Goal: Contribute content: Add original content to the website for others to see

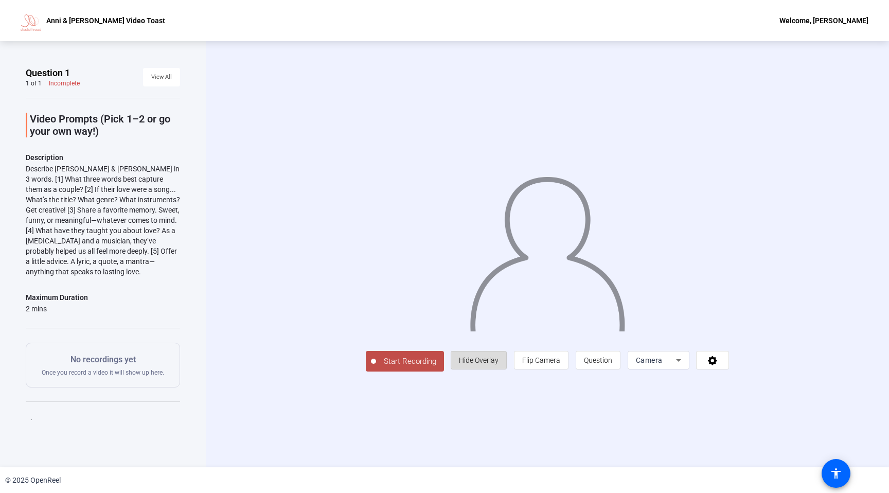
click at [475, 358] on span "Hide Overlay" at bounding box center [479, 360] width 40 height 8
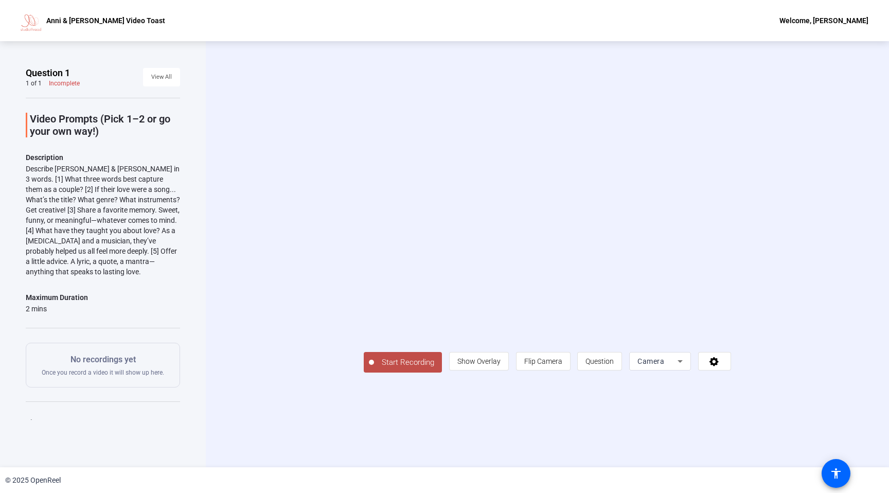
click at [654, 368] on div "Camera" at bounding box center [659, 361] width 45 height 19
click at [649, 402] on span "Screen" at bounding box center [643, 401] width 20 height 12
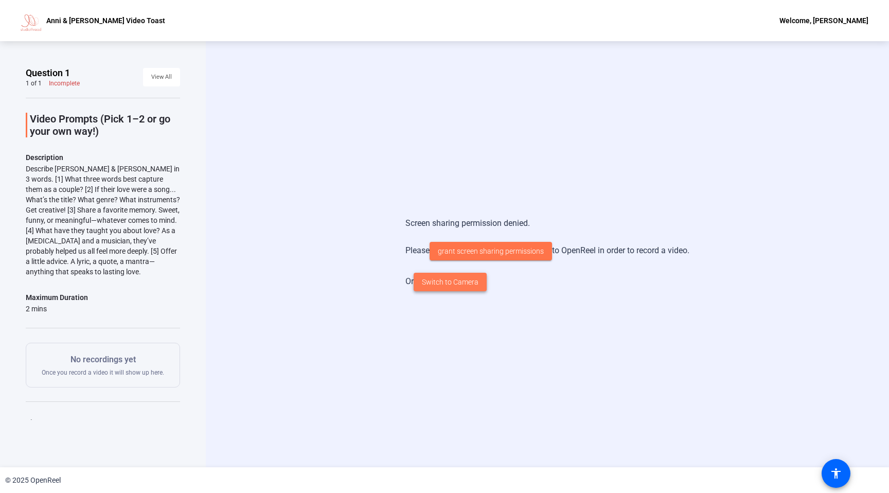
click at [458, 281] on span "Switch to Camera" at bounding box center [450, 282] width 57 height 11
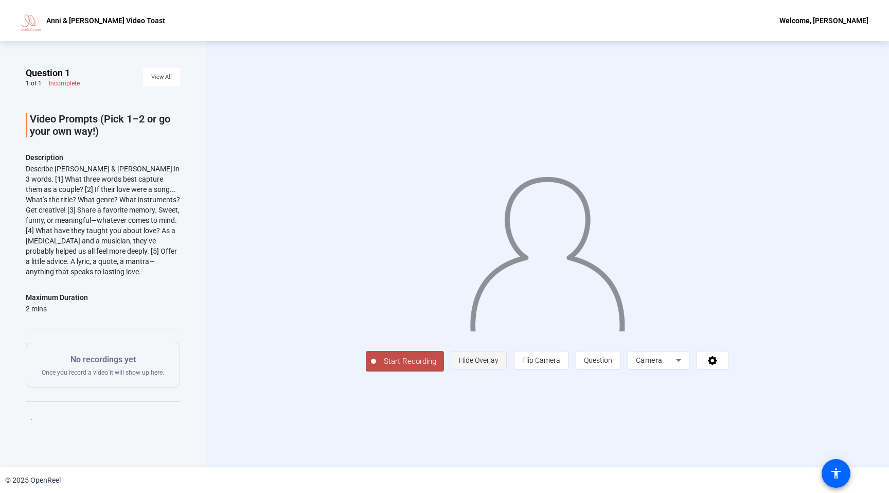
click at [498, 364] on span "Hide Overlay" at bounding box center [479, 360] width 40 height 8
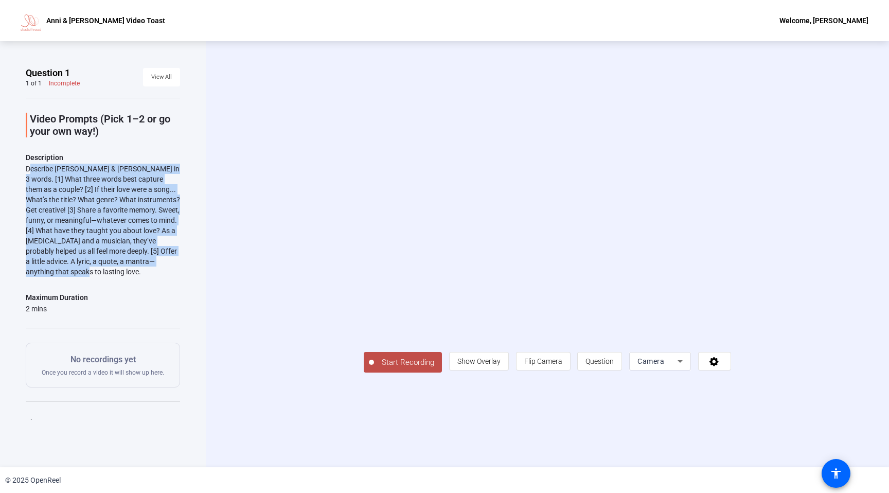
drag, startPoint x: 26, startPoint y: 171, endPoint x: 112, endPoint y: 274, distance: 133.7
click at [112, 274] on div "Describe [PERSON_NAME] & [PERSON_NAME] in 3 words. [1] What three words best ca…" at bounding box center [103, 220] width 154 height 113
copy div "Describe [PERSON_NAME] & [PERSON_NAME] in 3 words. [1] What three words best ca…"
click at [374, 368] on span "Start Recording" at bounding box center [408, 362] width 68 height 12
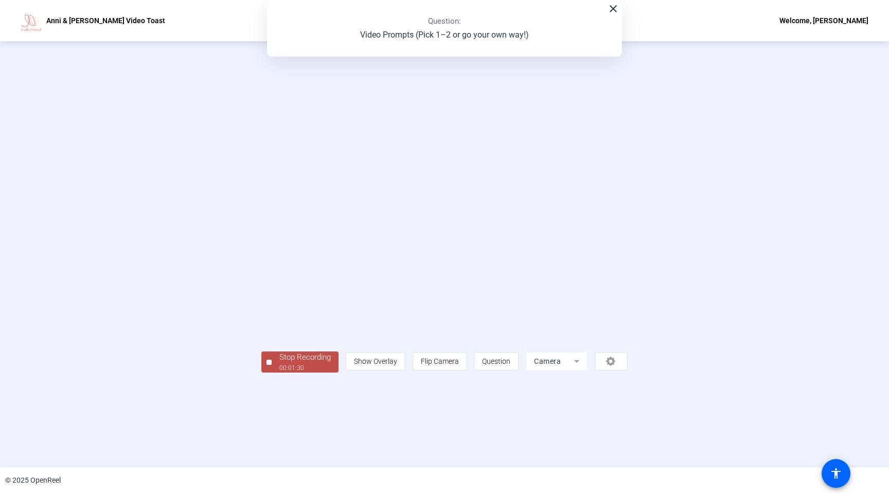
click at [279, 363] on div "Stop Recording" at bounding box center [304, 357] width 51 height 12
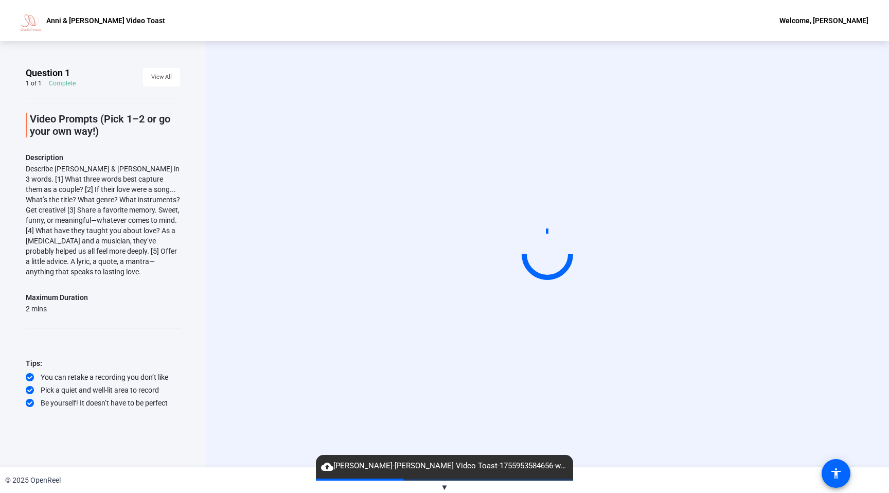
click at [440, 472] on span "cloud_upload [PERSON_NAME]-[PERSON_NAME] Video Toast-1755953584656-webcam" at bounding box center [444, 466] width 257 height 12
click at [470, 298] on video at bounding box center [547, 254] width 154 height 87
click at [442, 486] on span "▼" at bounding box center [445, 486] width 8 height 9
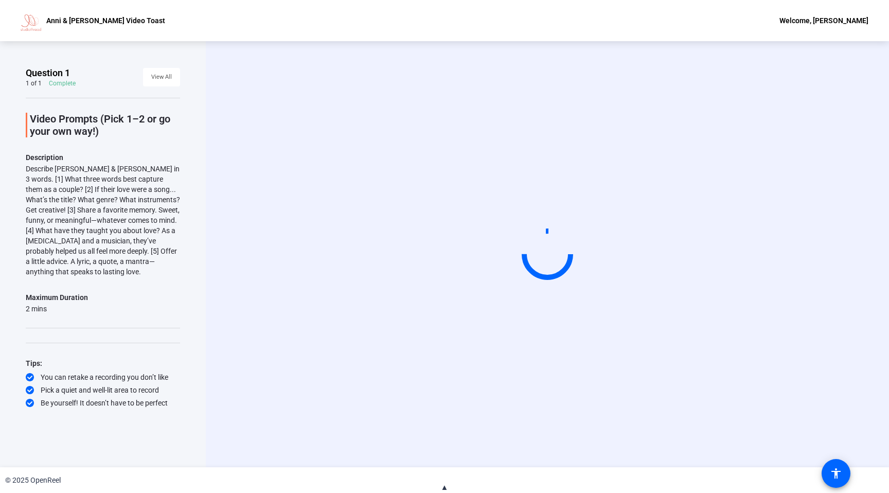
click at [472, 298] on video at bounding box center [547, 254] width 154 height 87
click at [444, 484] on span "▲" at bounding box center [445, 486] width 8 height 9
click at [442, 469] on div "© 2025 OpenReel" at bounding box center [444, 480] width 889 height 26
click at [545, 256] on circle at bounding box center [546, 253] width 53 height 53
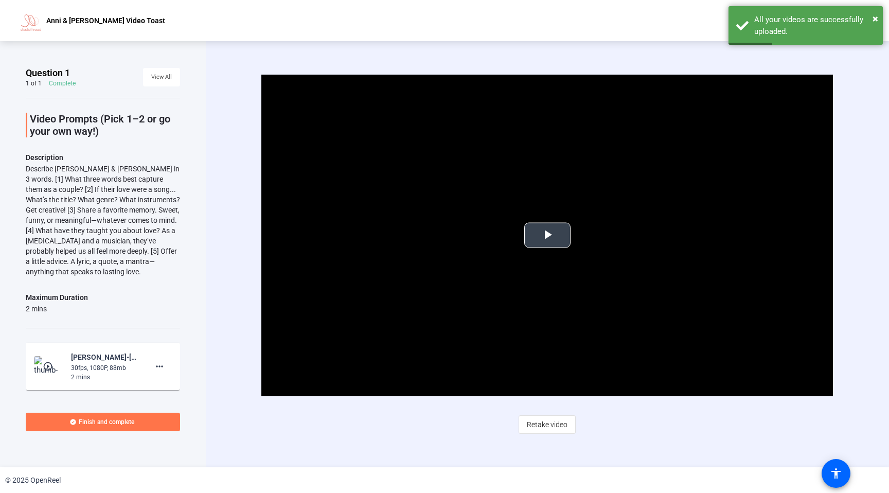
click at [547, 235] on span "Video Player" at bounding box center [547, 235] width 0 height 0
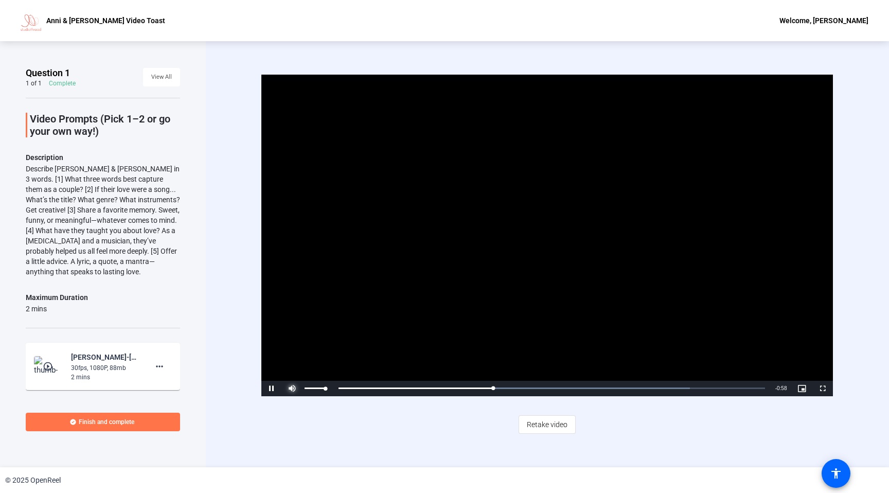
click at [287, 388] on span "Video Player" at bounding box center [292, 388] width 21 height 0
click at [290, 388] on span "Video Player" at bounding box center [292, 388] width 21 height 0
drag, startPoint x: 322, startPoint y: 387, endPoint x: 368, endPoint y: 388, distance: 45.8
click at [368, 388] on div "Pause Mute 100% Current Time 0:35 / Duration 1:30 Loaded : 82.39% 0:06 0:35 Str…" at bounding box center [546, 388] width 571 height 15
click at [325, 388] on div "Volume Level" at bounding box center [314, 388] width 21 height 2
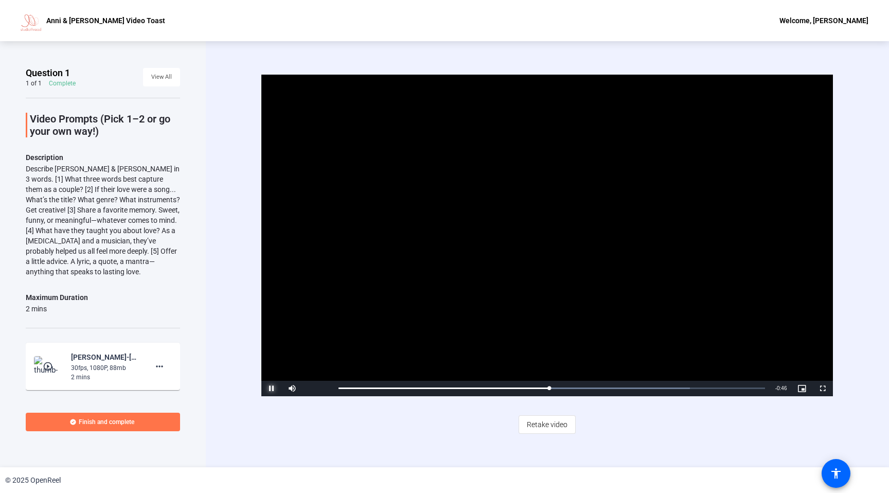
click at [271, 388] on span "Video Player" at bounding box center [271, 388] width 21 height 0
click at [293, 388] on span "Video Player" at bounding box center [292, 388] width 21 height 0
click at [291, 388] on span "Video Player" at bounding box center [292, 388] width 21 height 0
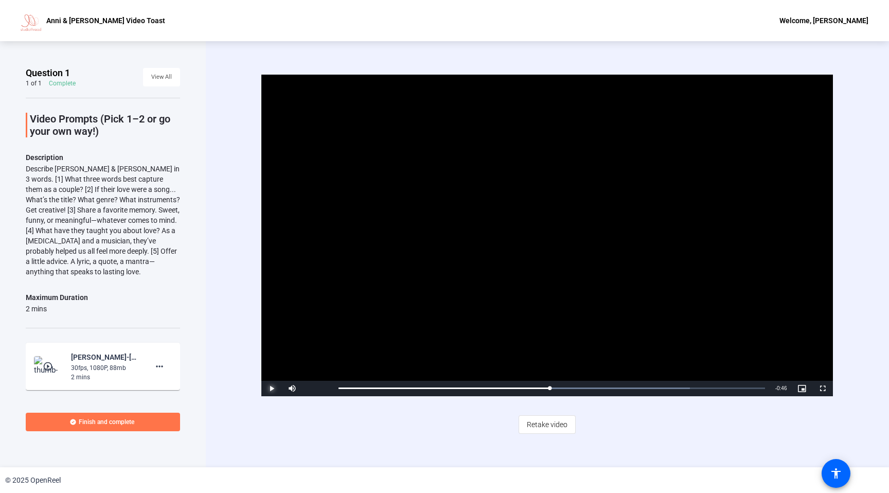
click at [268, 388] on span "Video Player" at bounding box center [271, 388] width 21 height 0
click at [160, 367] on mat-icon "more_horiz" at bounding box center [159, 366] width 12 height 12
click at [165, 389] on span "Delete clip" at bounding box center [175, 387] width 41 height 12
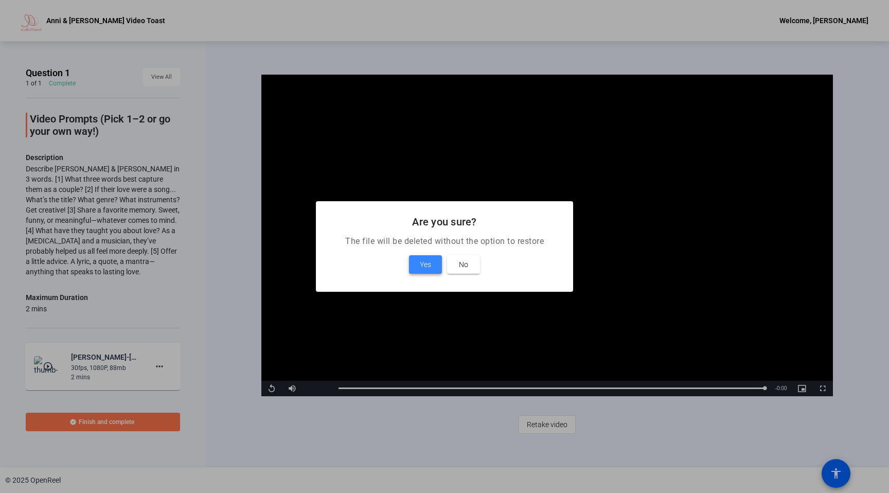
click at [424, 263] on span "Yes" at bounding box center [425, 264] width 11 height 12
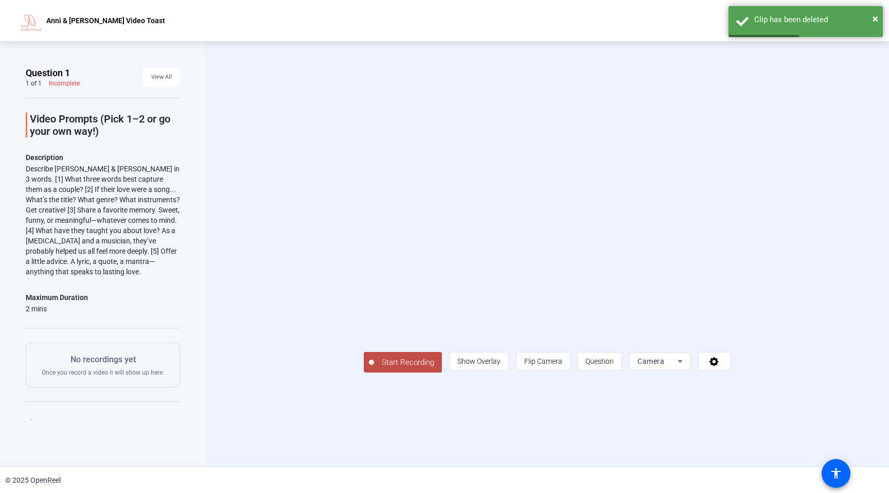
click at [374, 368] on span "Start Recording" at bounding box center [408, 362] width 68 height 12
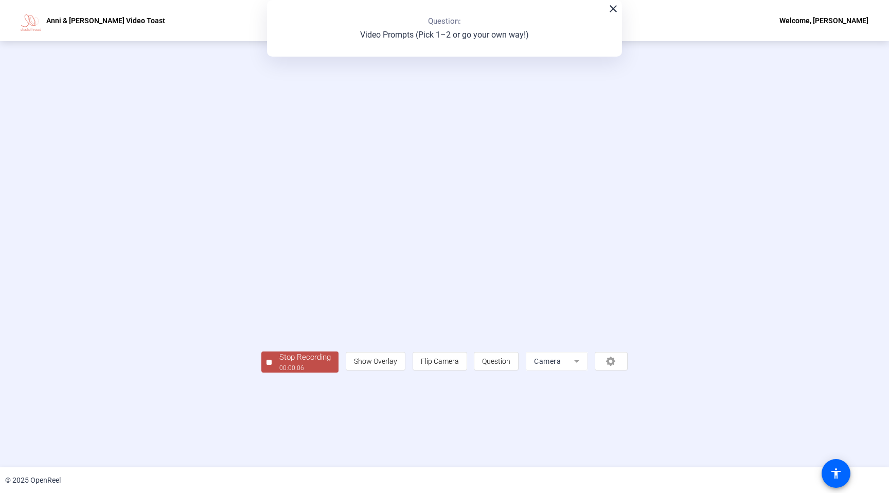
click at [279, 363] on div "Stop Recording" at bounding box center [304, 357] width 51 height 12
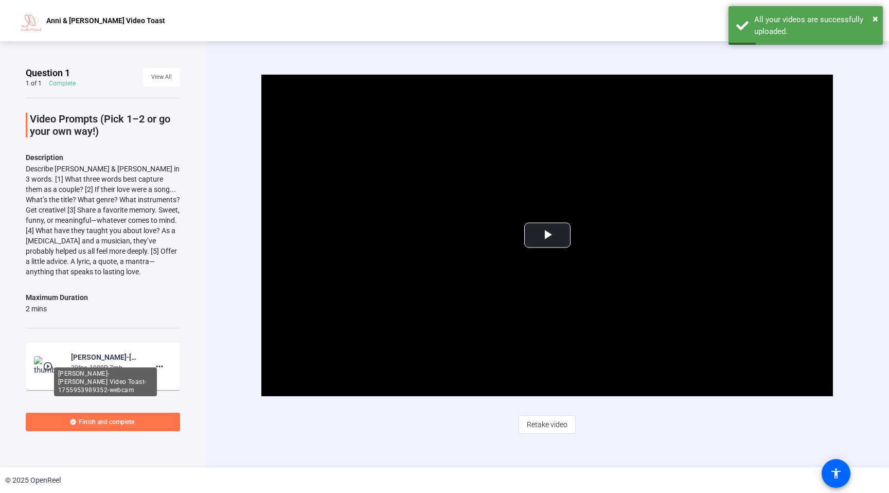
click at [87, 367] on div "[PERSON_NAME]-[PERSON_NAME] Video Toast-1755953989352-webcam" at bounding box center [105, 381] width 103 height 29
click at [90, 359] on div "[PERSON_NAME]-[PERSON_NAME] Video Toast-1755953989352-webcam" at bounding box center [105, 357] width 69 height 12
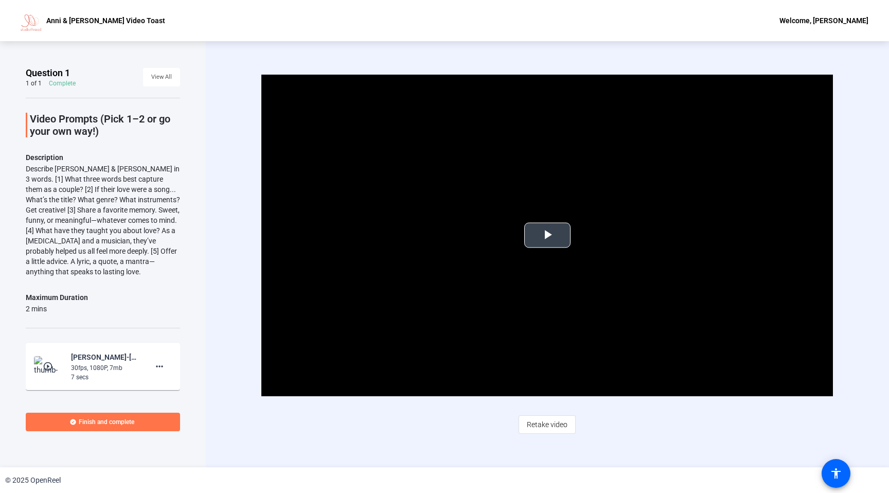
click at [547, 235] on span "Video Player" at bounding box center [547, 235] width 0 height 0
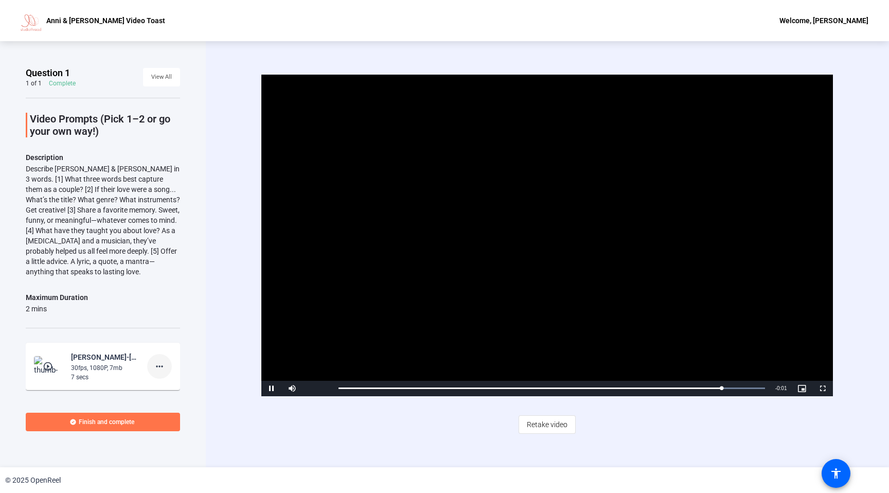
click at [161, 366] on mat-icon "more_horiz" at bounding box center [159, 366] width 12 height 12
click at [169, 388] on span "Delete clip" at bounding box center [175, 387] width 41 height 12
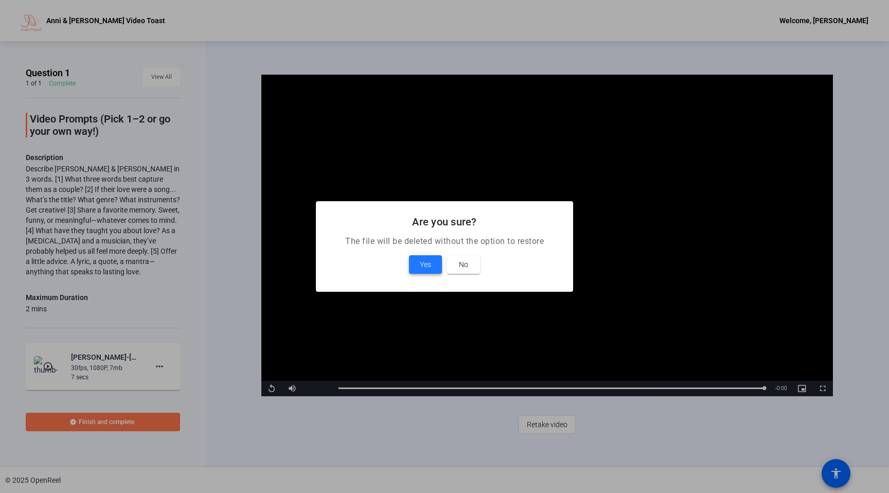
click at [430, 263] on span "Yes" at bounding box center [425, 264] width 11 height 12
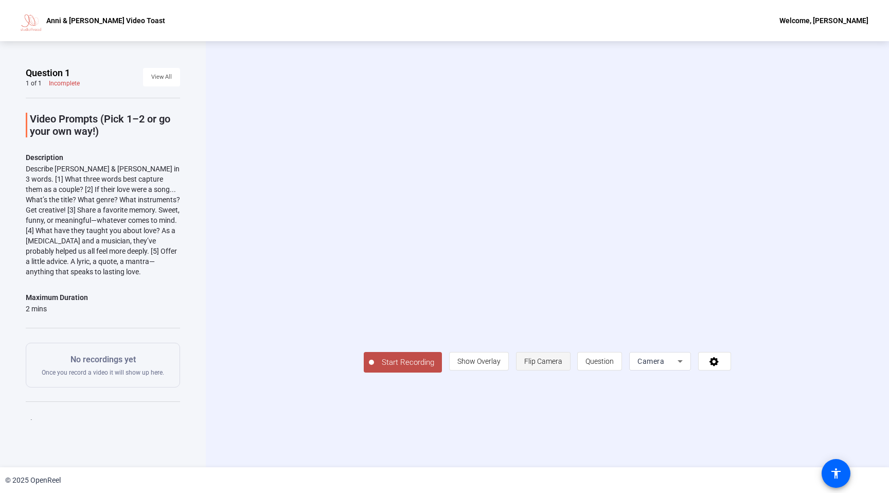
click at [562, 365] on span "Flip Camera" at bounding box center [543, 361] width 38 height 8
click at [374, 368] on span "Start Recording" at bounding box center [408, 362] width 68 height 12
click at [364, 372] on div "Start Recording person Show Overlay flip Flip Camera question_mark Question Cam…" at bounding box center [547, 361] width 367 height 23
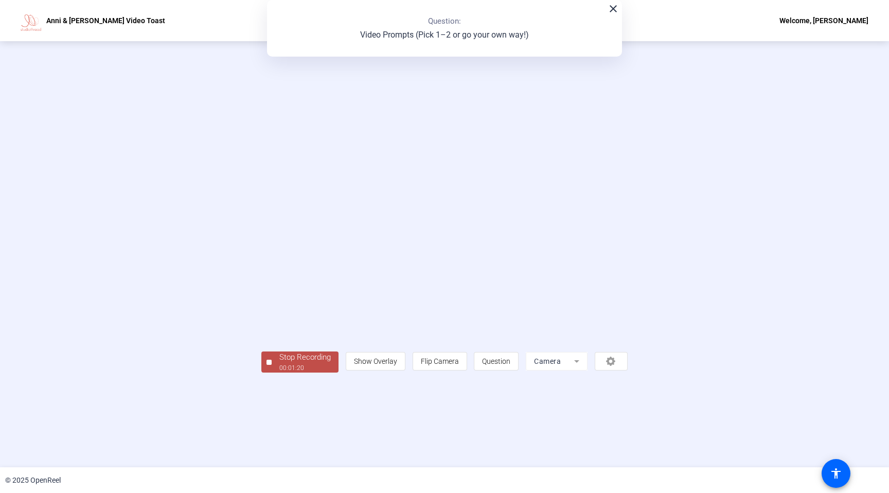
click at [279, 363] on div "Stop Recording" at bounding box center [304, 357] width 51 height 12
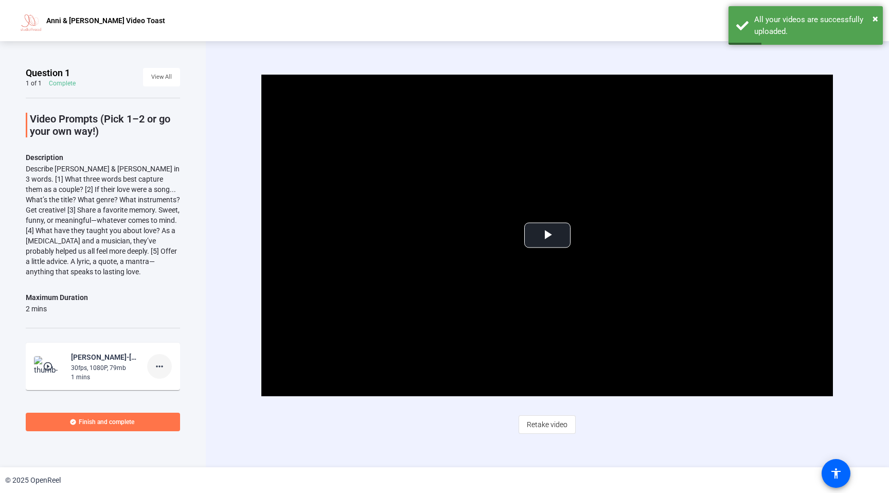
click at [155, 364] on mat-icon "more_horiz" at bounding box center [159, 366] width 12 height 12
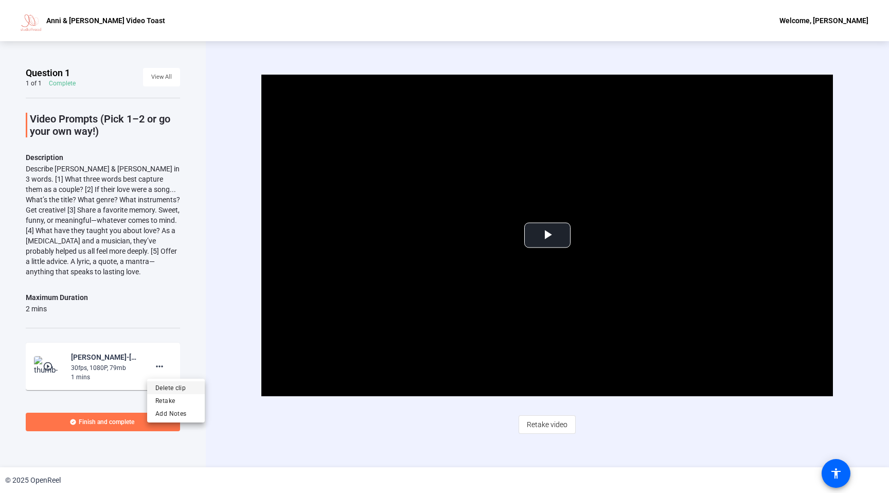
click at [164, 387] on span "Delete clip" at bounding box center [175, 387] width 41 height 12
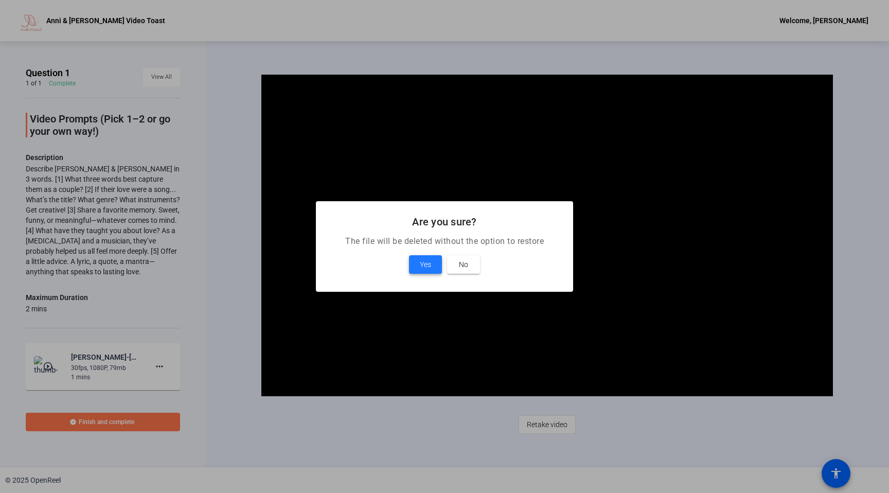
click at [418, 269] on span at bounding box center [425, 264] width 33 height 25
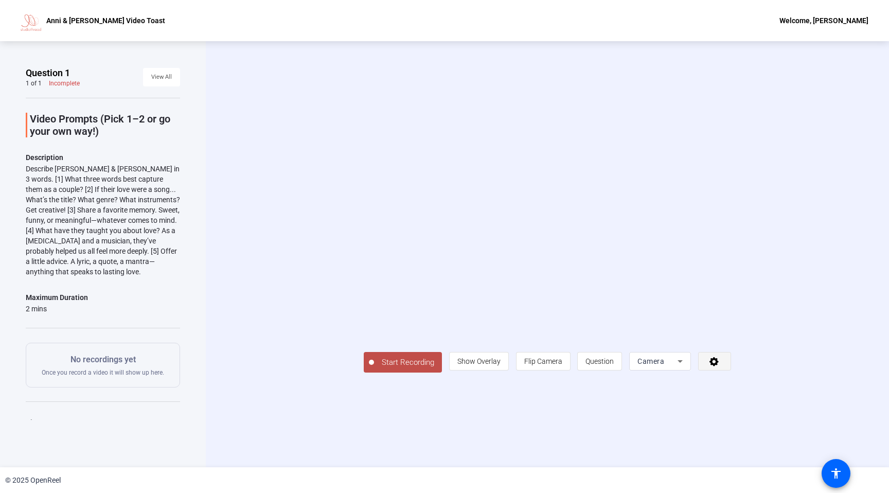
click at [720, 366] on icon at bounding box center [714, 361] width 12 height 10
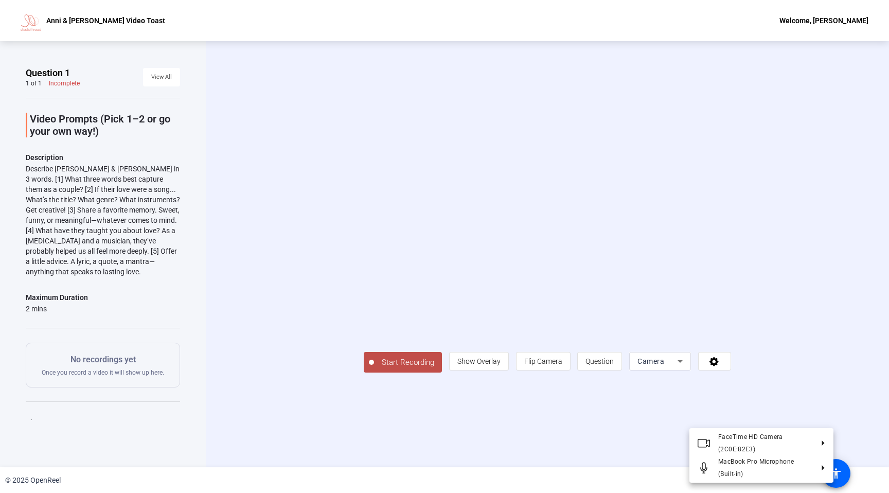
click at [856, 359] on div at bounding box center [444, 246] width 889 height 493
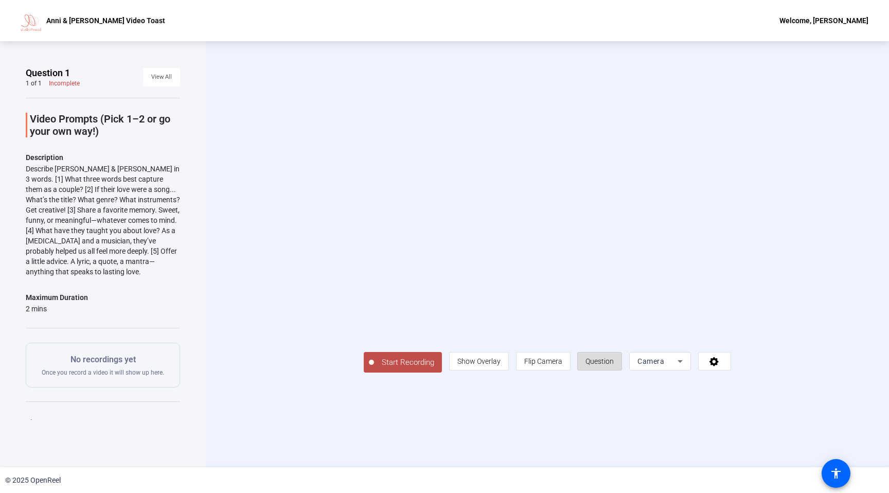
click at [614, 371] on span "Question" at bounding box center [599, 361] width 28 height 20
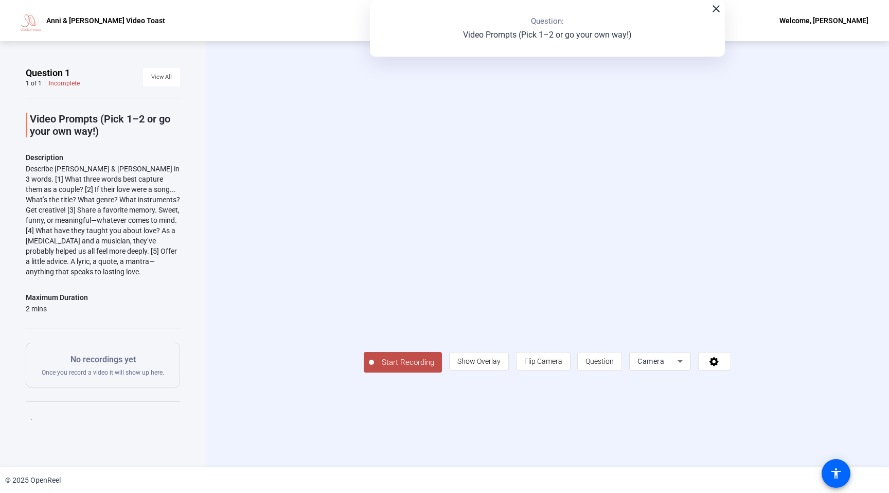
click at [714, 7] on mat-icon "close" at bounding box center [716, 9] width 12 height 12
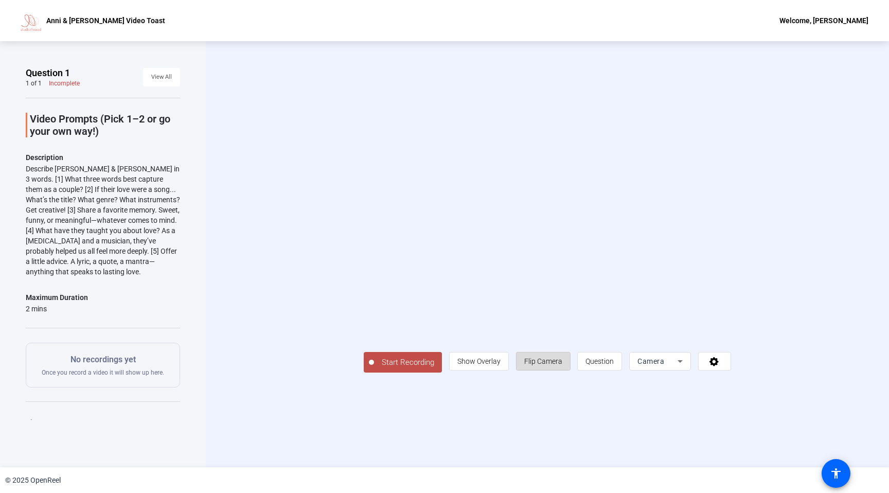
click at [562, 371] on span "Flip Camera" at bounding box center [543, 361] width 38 height 20
click at [562, 365] on span "Flip Camera" at bounding box center [543, 361] width 38 height 8
click at [374, 368] on span "Start Recording" at bounding box center [408, 362] width 68 height 12
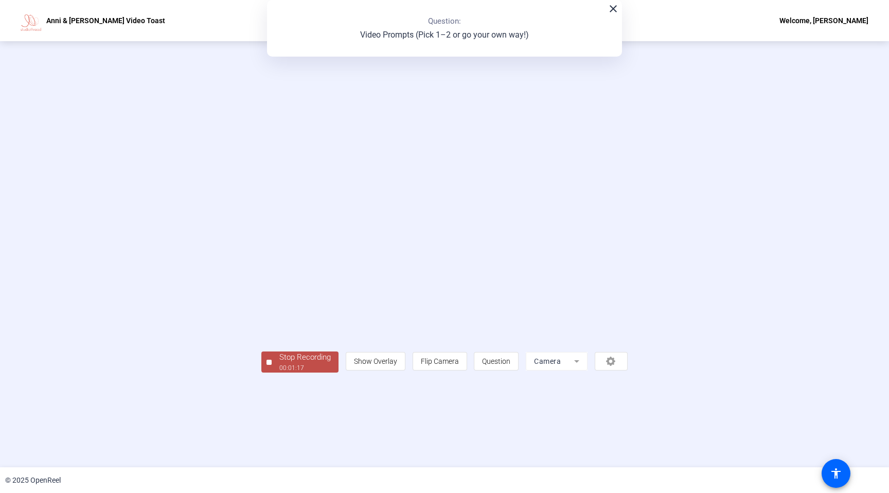
click at [279, 363] on div "Stop Recording" at bounding box center [304, 357] width 51 height 12
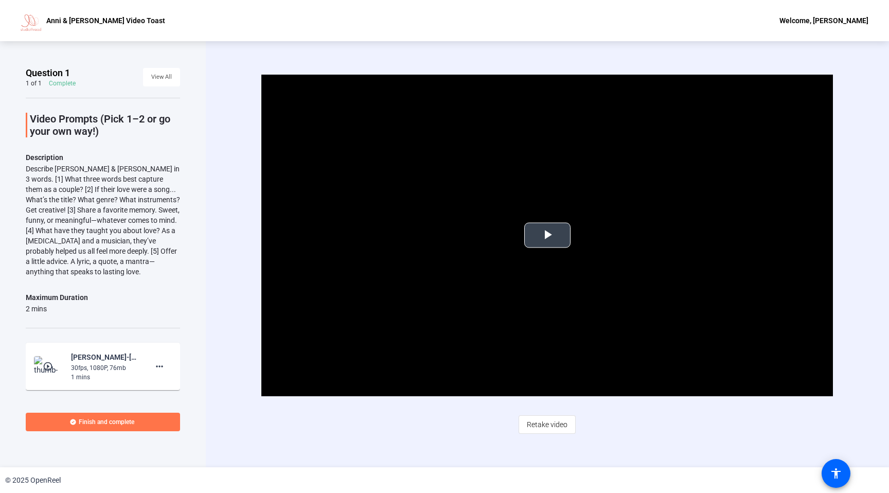
click at [547, 235] on span "Video Player" at bounding box center [547, 235] width 0 height 0
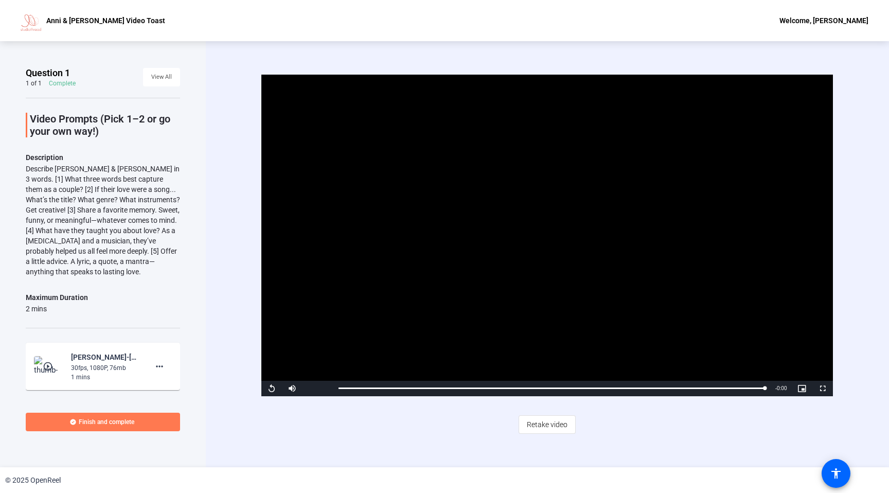
click at [117, 424] on span "Finish and complete" at bounding box center [107, 422] width 56 height 8
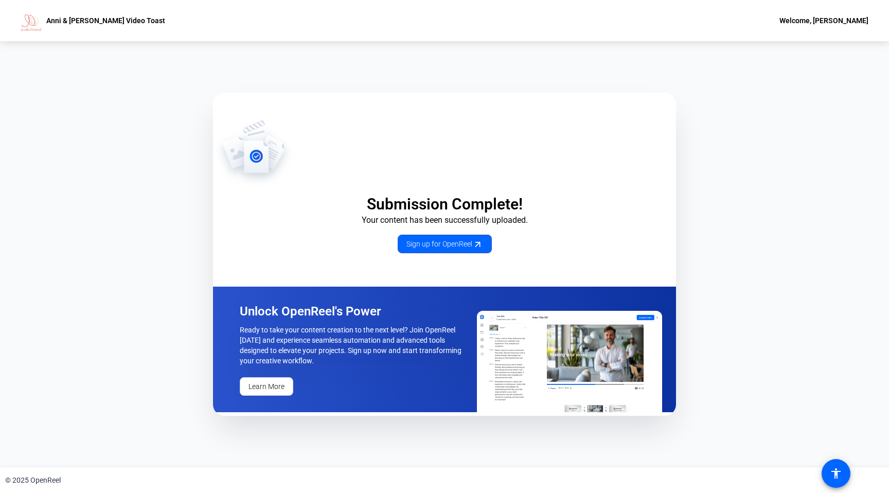
click at [30, 31] on div "[PERSON_NAME] & [PERSON_NAME] Video Toast Welcome, [PERSON_NAME]" at bounding box center [444, 20] width 889 height 41
